Goal: Information Seeking & Learning: Check status

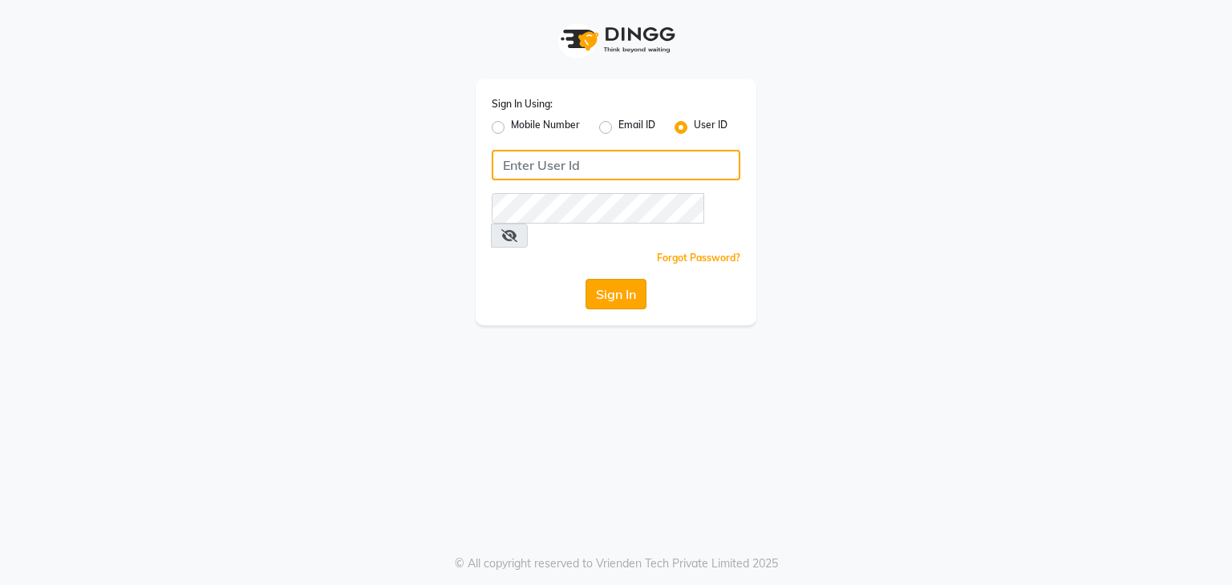
type input "nailsandbeyond"
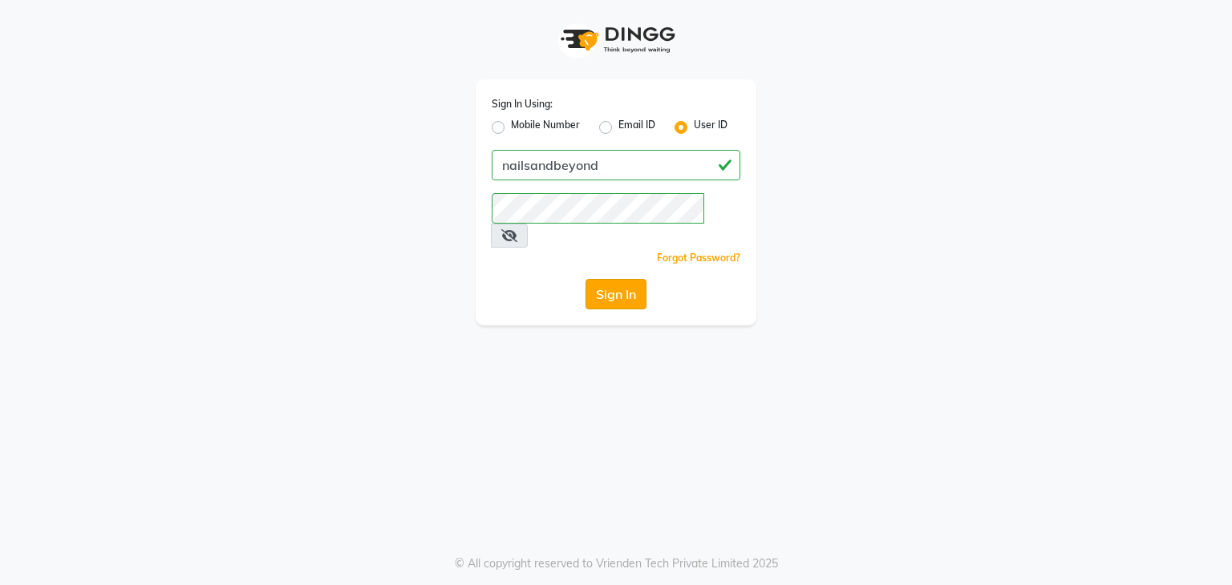
click at [620, 279] on button "Sign In" at bounding box center [615, 294] width 61 height 30
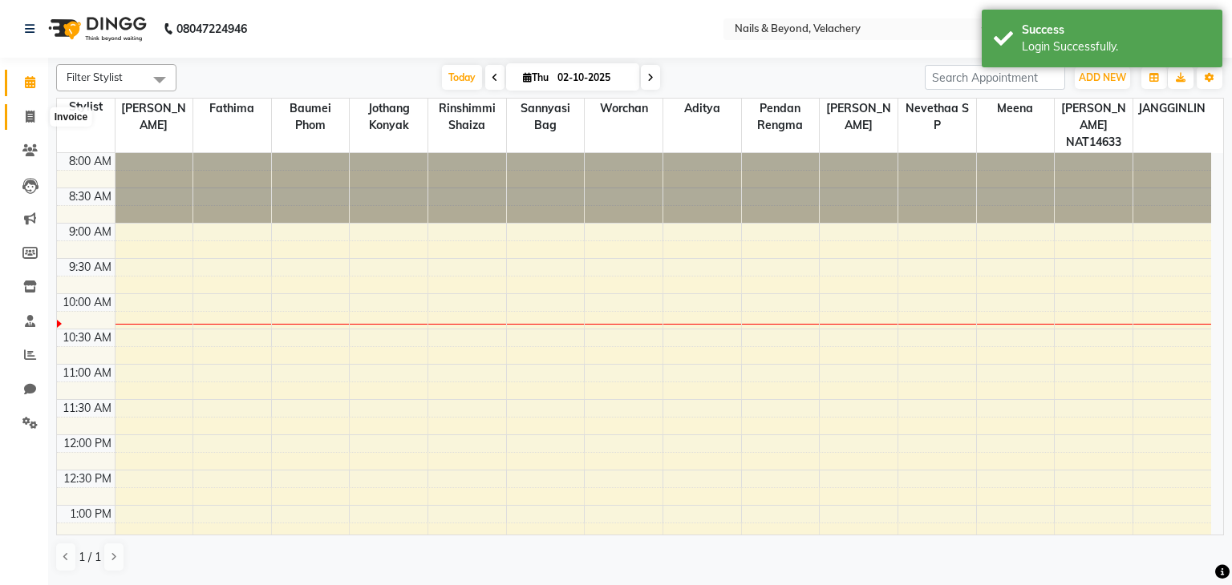
click at [29, 113] on icon at bounding box center [30, 117] width 9 height 12
select select "8978"
select select "service"
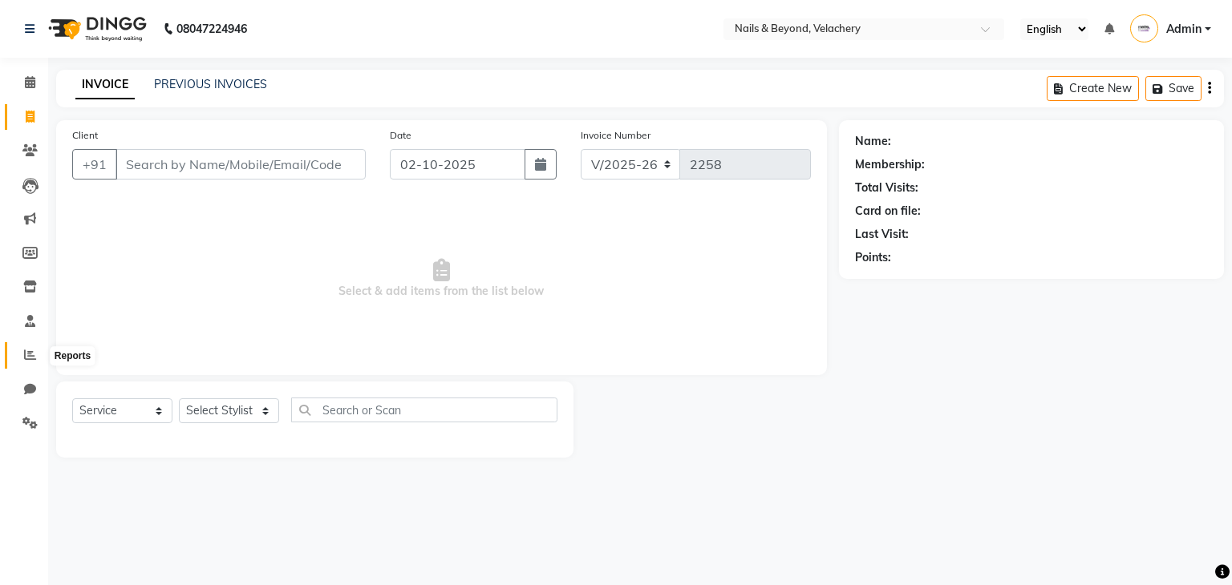
click at [36, 354] on span at bounding box center [30, 355] width 28 height 18
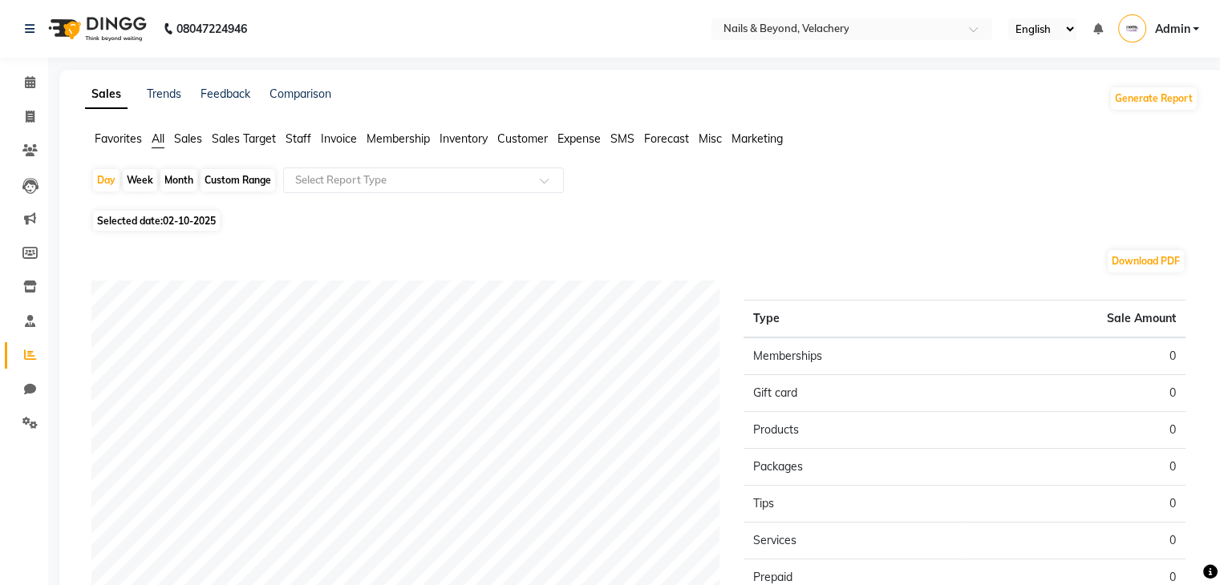
click at [232, 131] on li "Sales Target" at bounding box center [244, 139] width 64 height 17
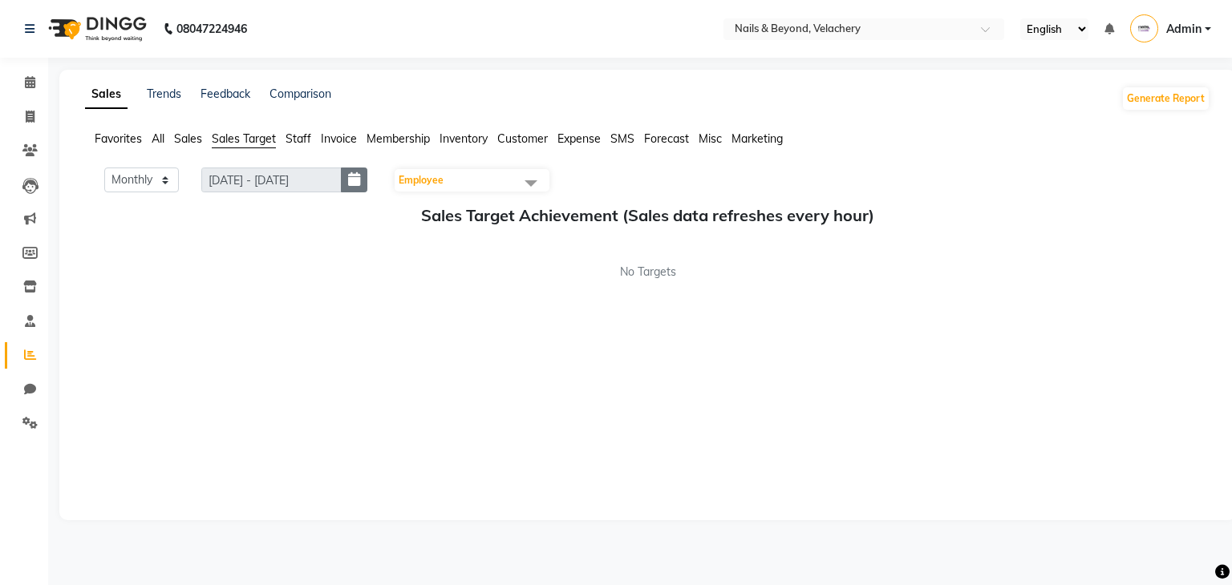
click at [356, 180] on icon "button" at bounding box center [354, 180] width 12 height 1
select select "10"
select select "2025"
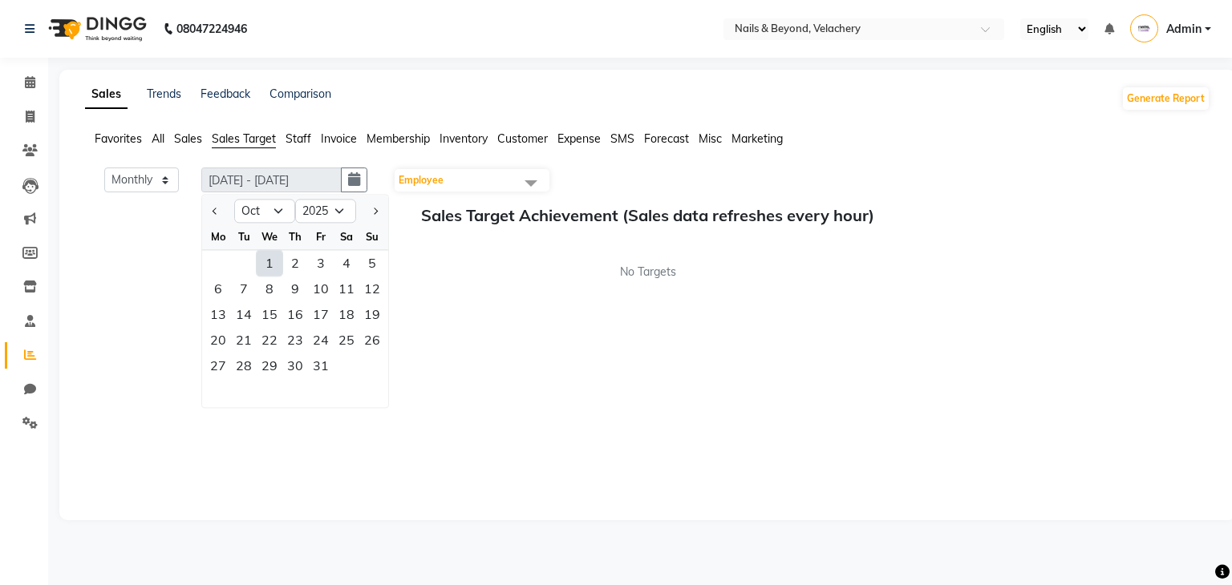
click at [270, 267] on div "1" at bounding box center [270, 263] width 26 height 26
type input "[DATE] - [DATE]"
click at [270, 267] on div "1" at bounding box center [270, 263] width 26 height 26
click at [1168, 93] on button "Generate Report" at bounding box center [1166, 98] width 86 height 22
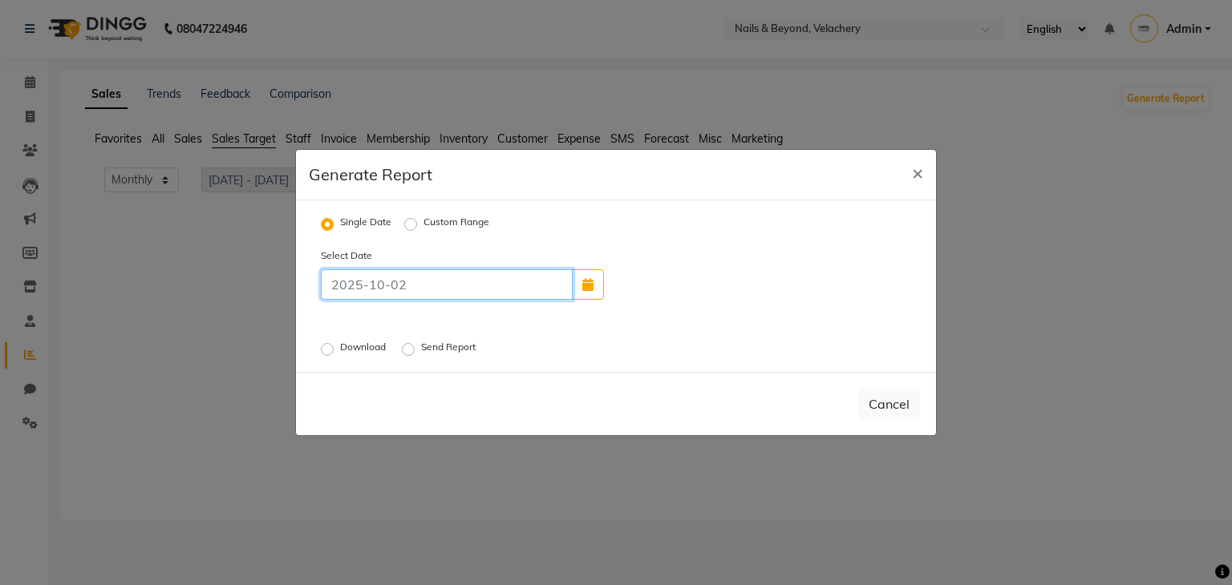
click at [564, 291] on input at bounding box center [447, 284] width 252 height 30
click at [592, 286] on icon "button" at bounding box center [587, 284] width 11 height 13
select select "10"
select select "2025"
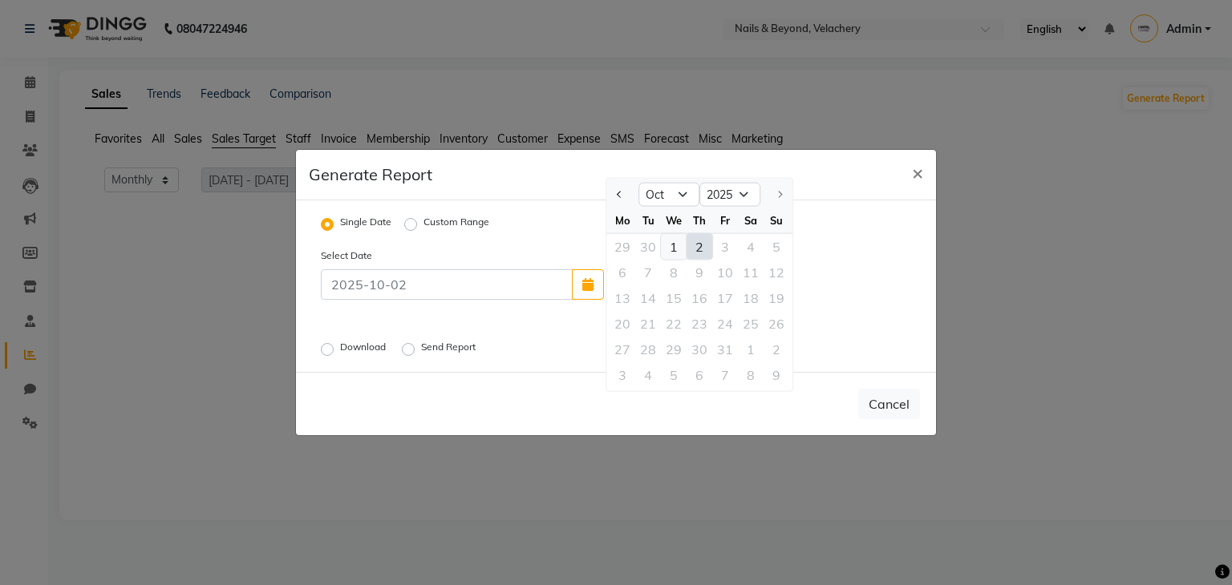
click at [672, 249] on div "1" at bounding box center [674, 247] width 26 height 26
type input "01-10-2025"
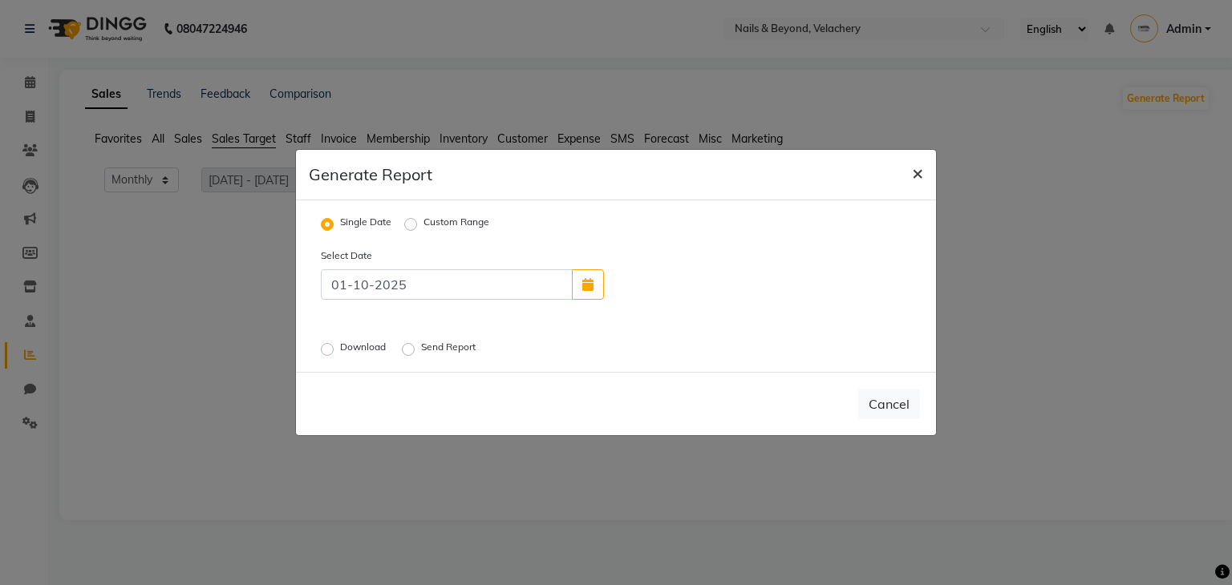
click at [907, 165] on button "×" at bounding box center [917, 172] width 37 height 45
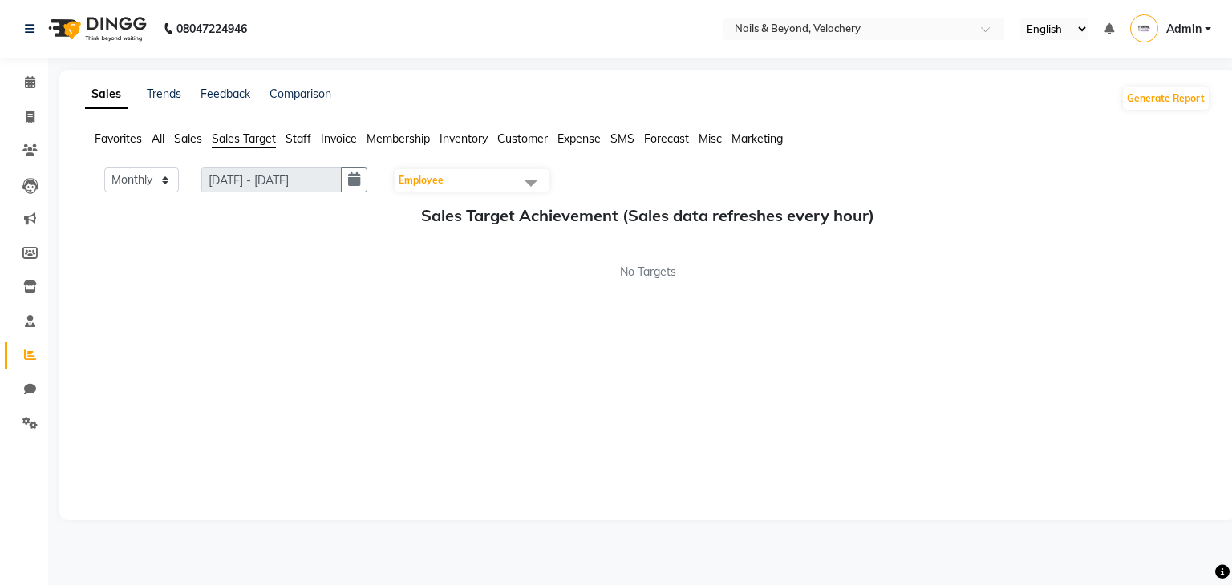
click at [290, 268] on div "No Targets" at bounding box center [647, 272] width 1125 height 17
click at [184, 140] on span "Sales" at bounding box center [188, 139] width 28 height 14
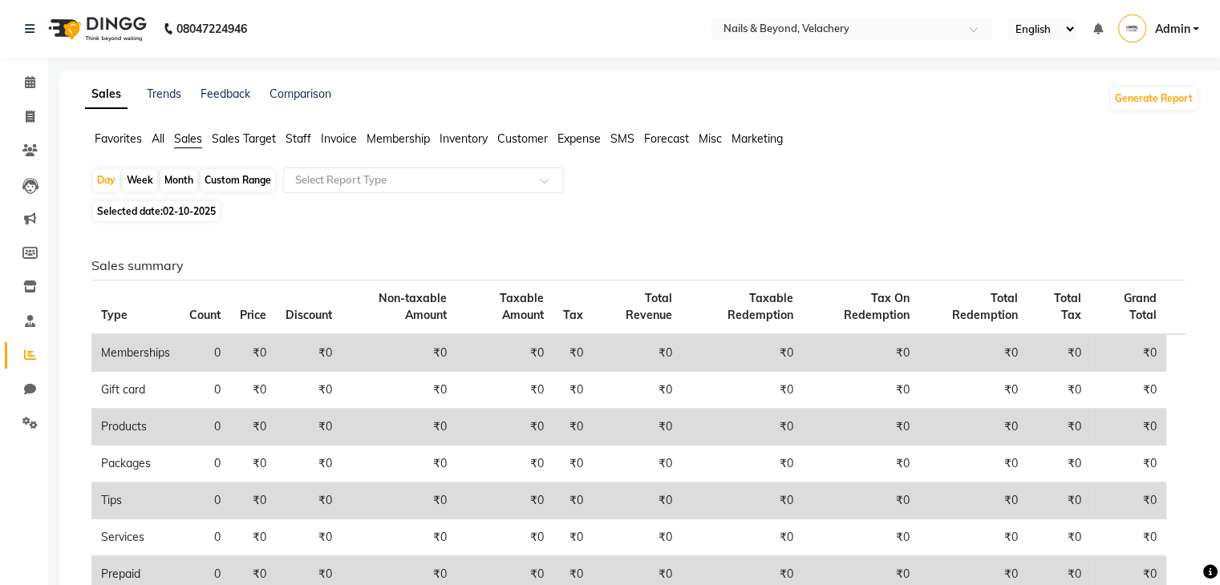
click at [192, 213] on span "02-10-2025" at bounding box center [189, 211] width 53 height 12
select select "10"
select select "2025"
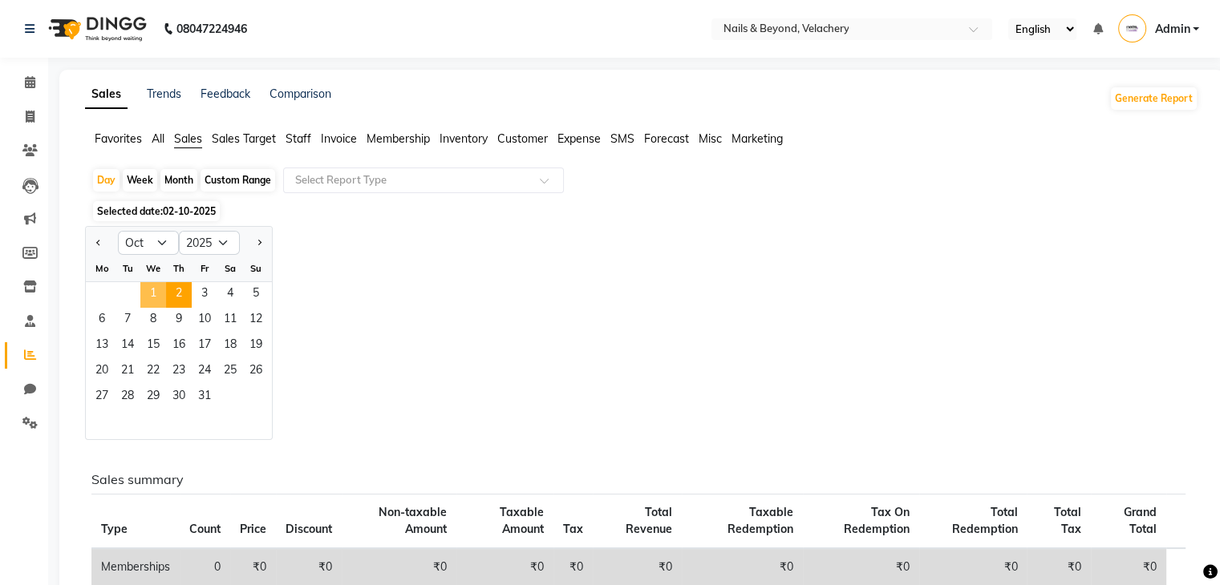
click at [155, 296] on span "1" at bounding box center [153, 295] width 26 height 26
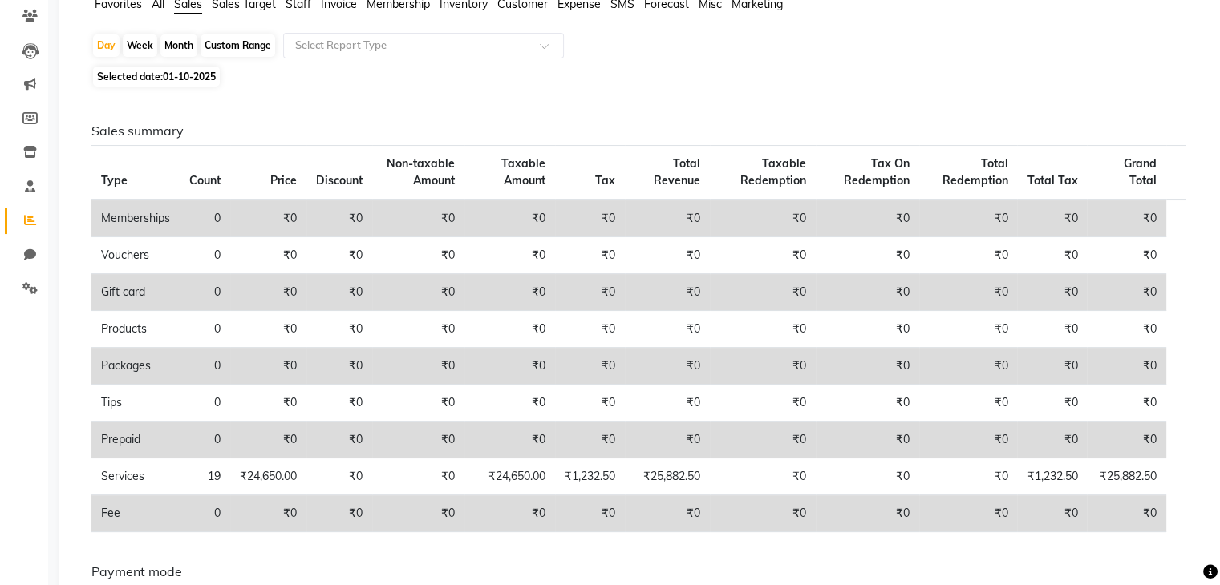
scroll to position [164, 0]
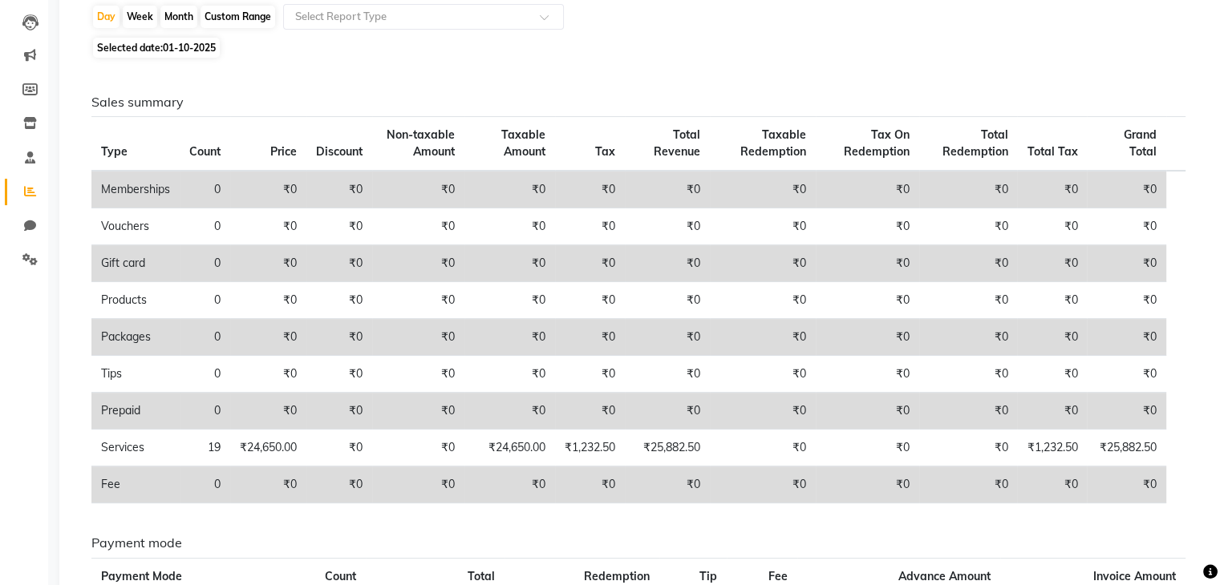
click at [473, 322] on td "₹0" at bounding box center [509, 337] width 91 height 37
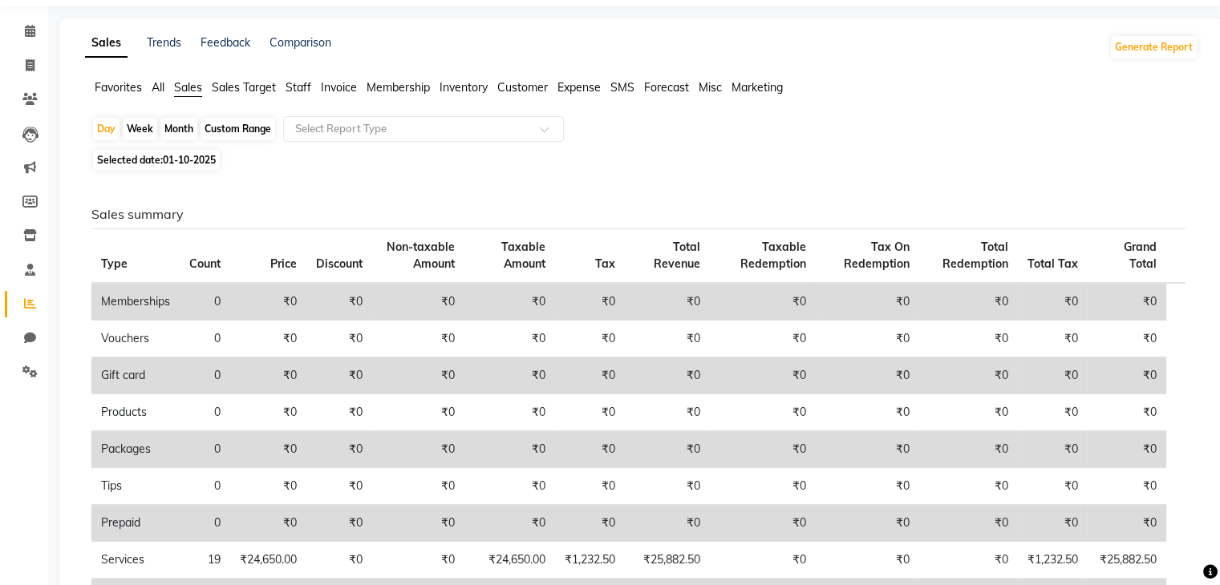
scroll to position [47, 0]
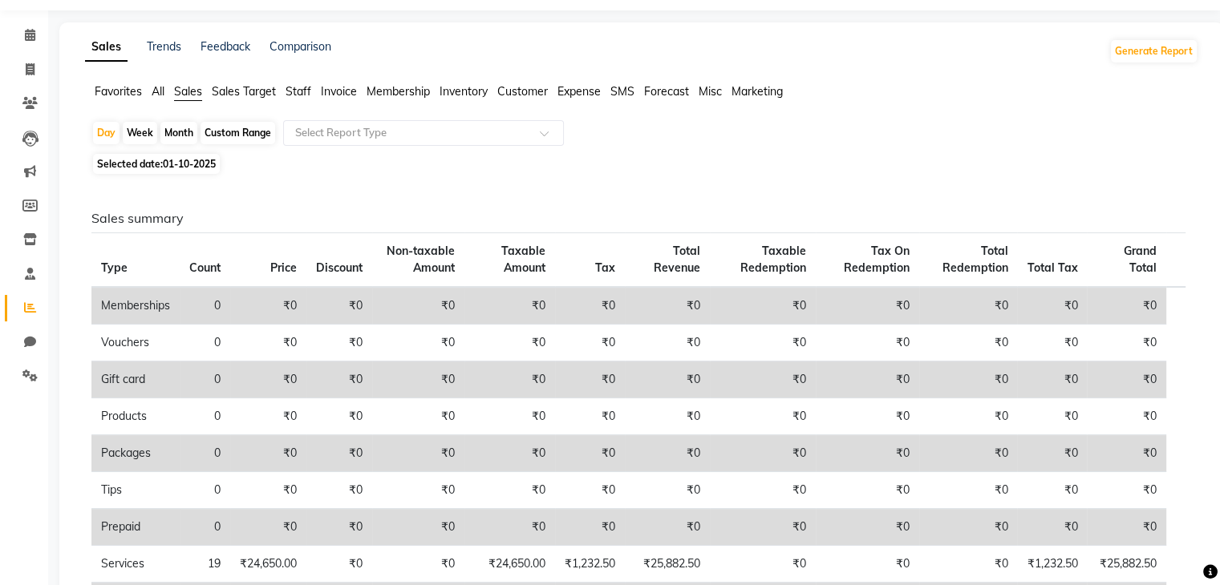
click at [334, 91] on span "Invoice" at bounding box center [339, 91] width 36 height 14
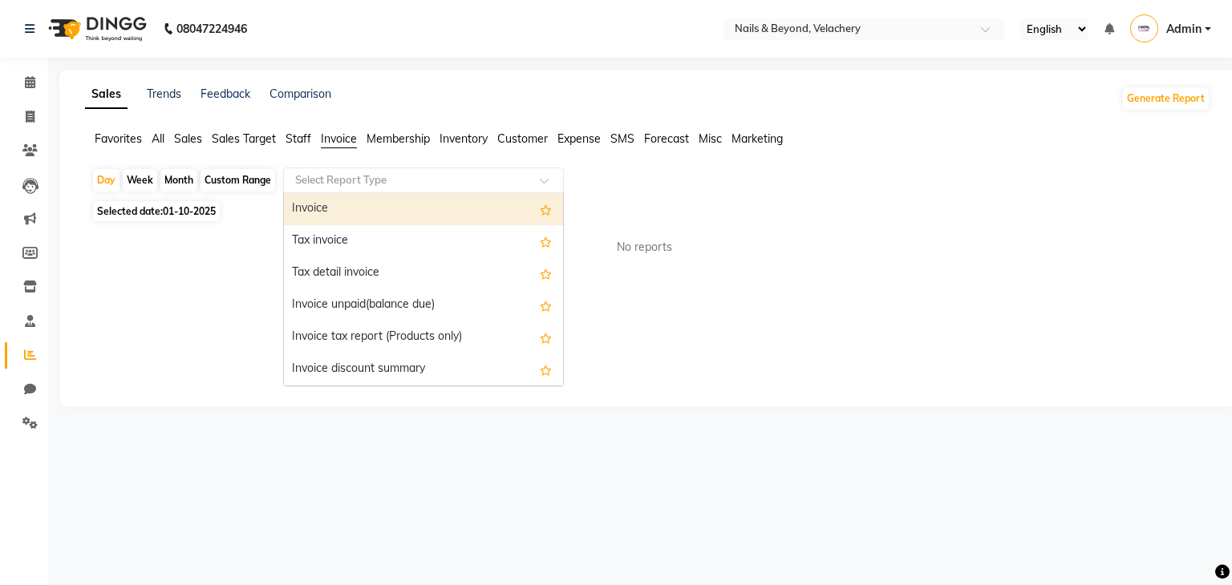
click at [496, 176] on input "text" at bounding box center [407, 180] width 231 height 16
click at [467, 211] on div "Invoice" at bounding box center [423, 209] width 279 height 32
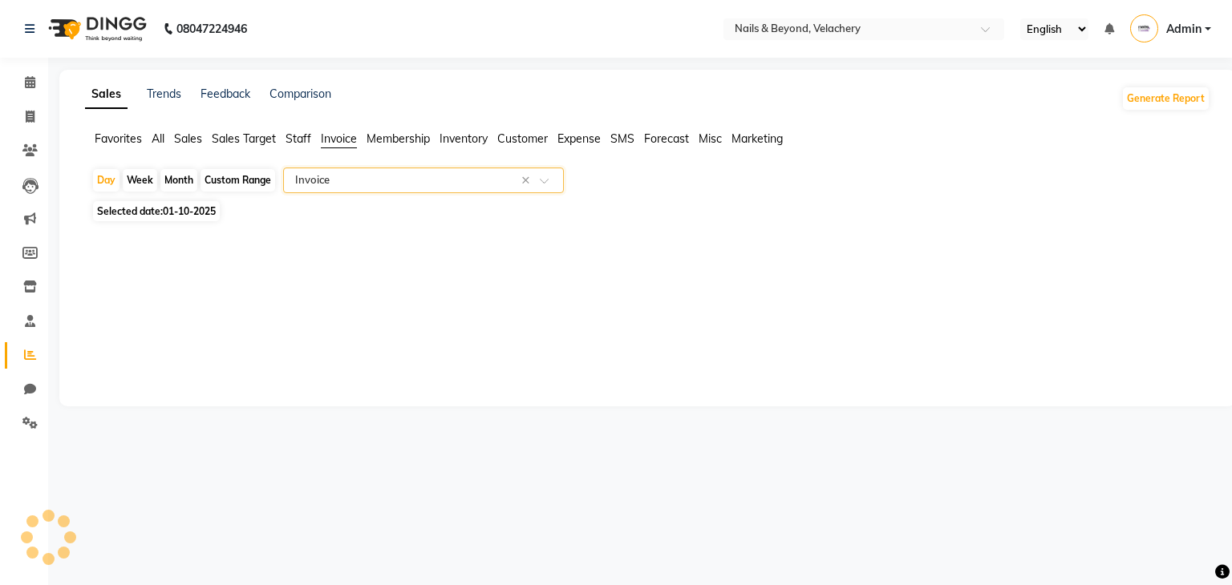
select select "full_report"
select select "csv"
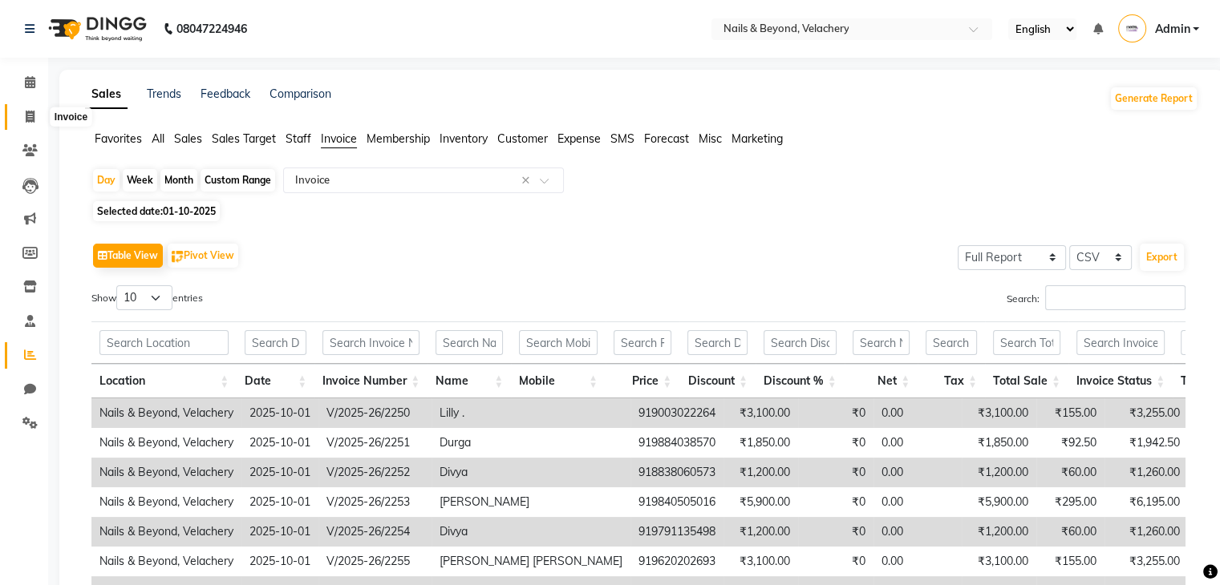
click at [30, 116] on icon at bounding box center [30, 117] width 9 height 12
select select "service"
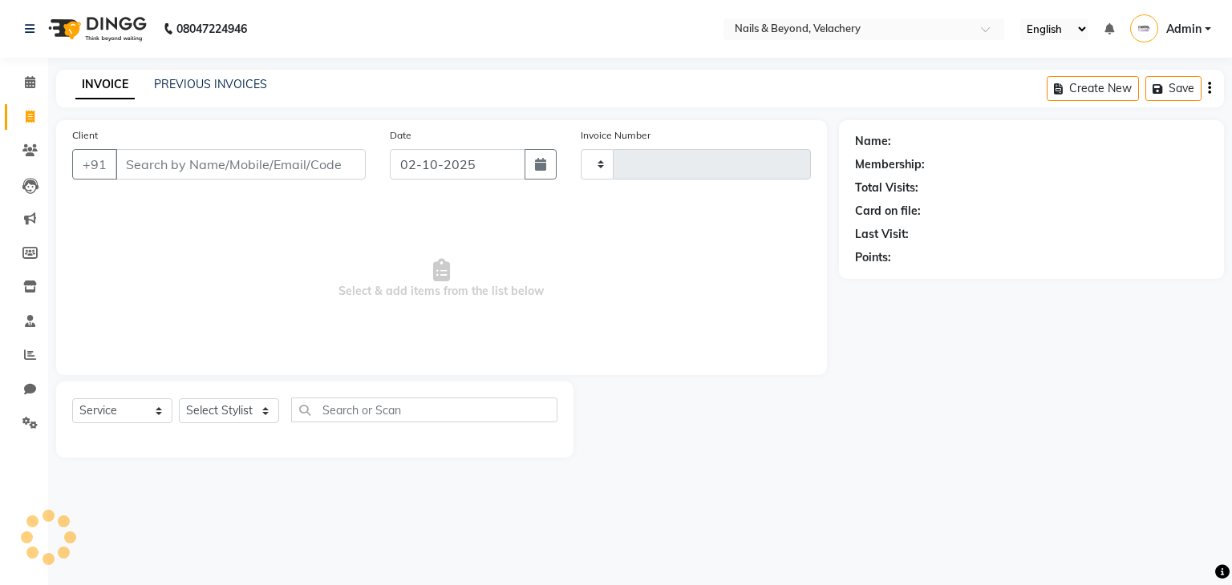
type input "2258"
select select "8978"
